Goal: Contribute content

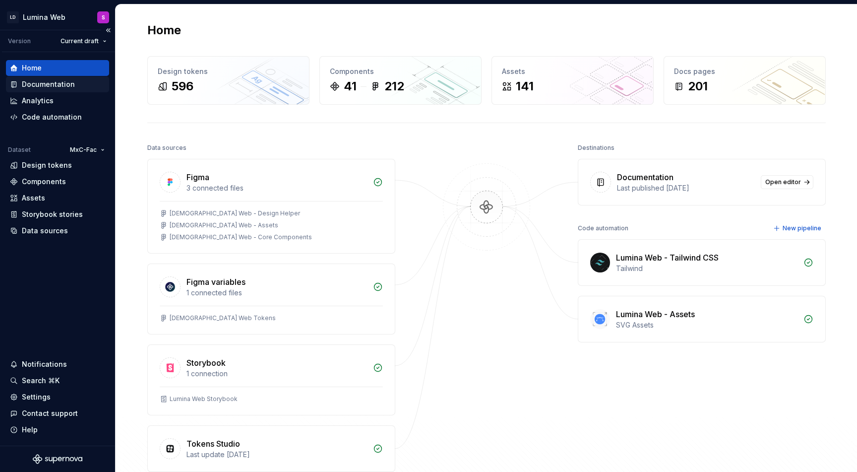
click at [41, 80] on div "Documentation" at bounding box center [48, 84] width 53 height 10
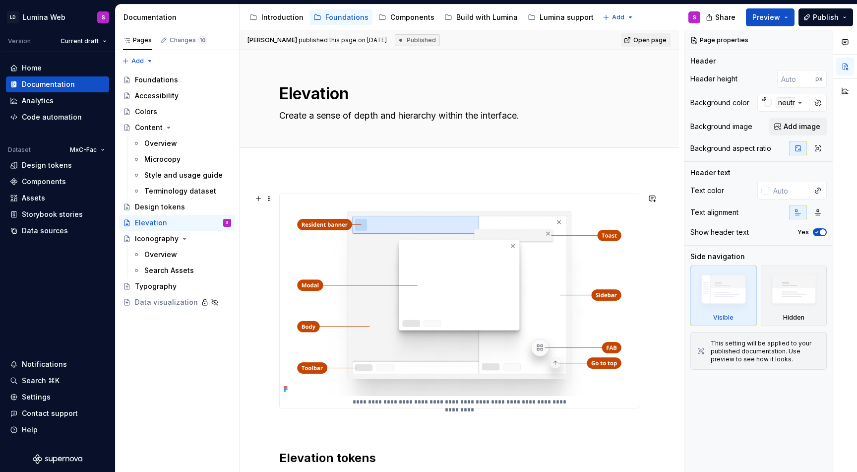
type textarea "*"
